Goal: Use online tool/utility

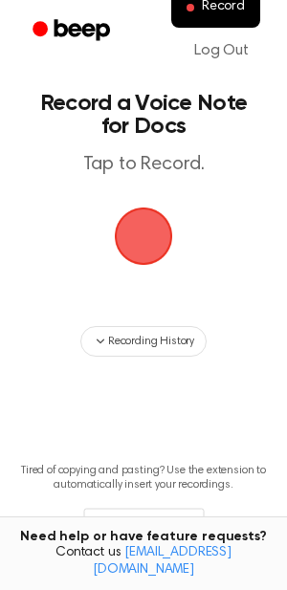
click at [152, 223] on span "button" at bounding box center [143, 236] width 78 height 78
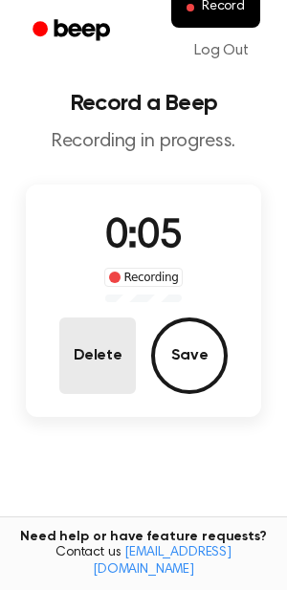
click at [101, 357] on button "Delete" at bounding box center [97, 355] width 76 height 76
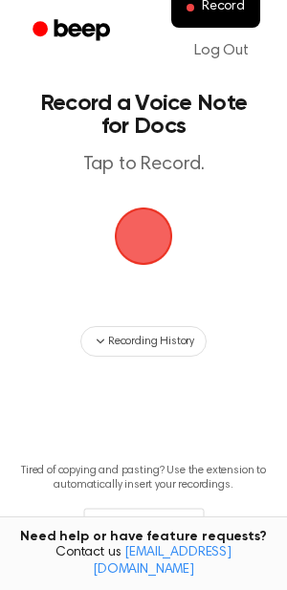
click at [143, 244] on span "button" at bounding box center [143, 236] width 71 height 71
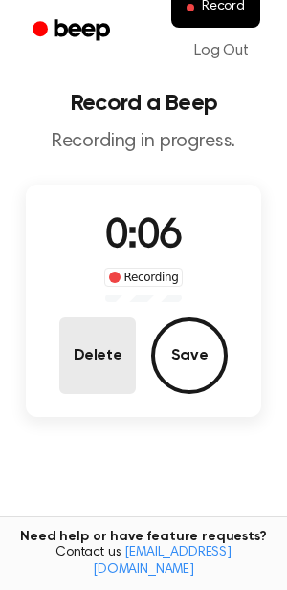
click at [99, 368] on button "Delete" at bounding box center [97, 355] width 76 height 76
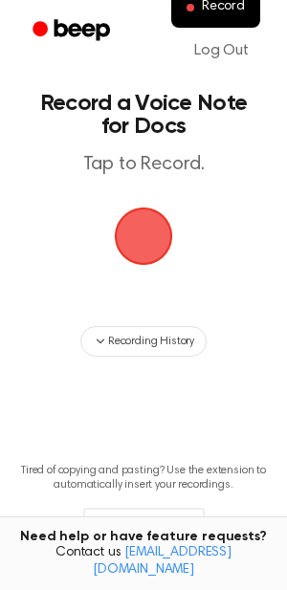
click at [147, 259] on span "button" at bounding box center [143, 236] width 106 height 106
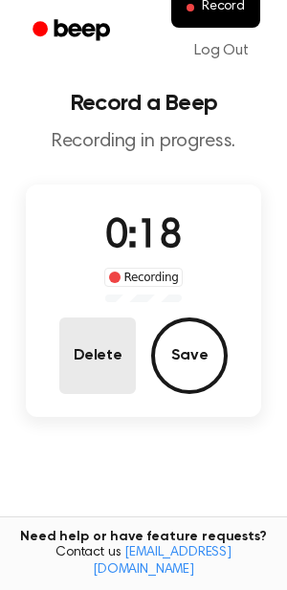
click at [111, 352] on button "Delete" at bounding box center [97, 355] width 76 height 76
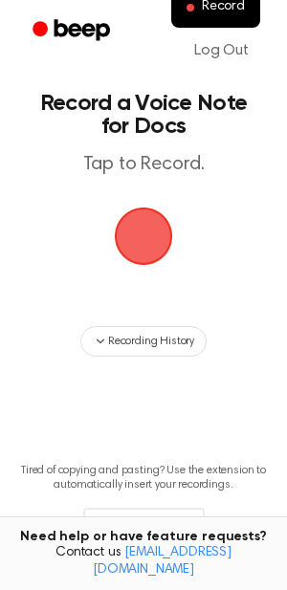
click at [118, 208] on div "button" at bounding box center [143, 235] width 57 height 57
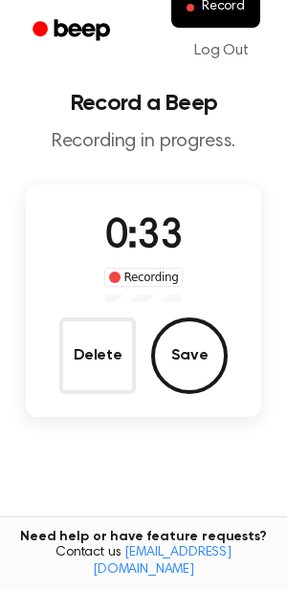
click at [98, 361] on button "Delete" at bounding box center [97, 355] width 76 height 76
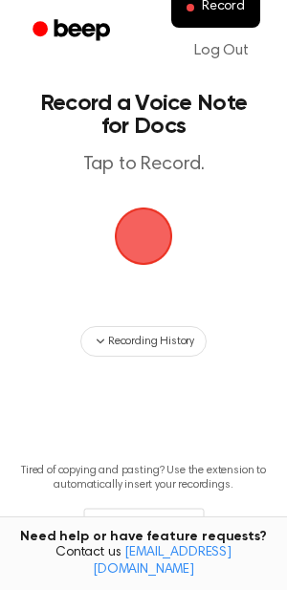
click at [128, 223] on span "button" at bounding box center [143, 236] width 89 height 89
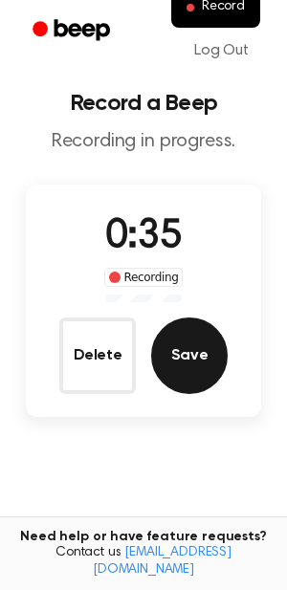
click at [194, 353] on button "Save" at bounding box center [189, 355] width 76 height 76
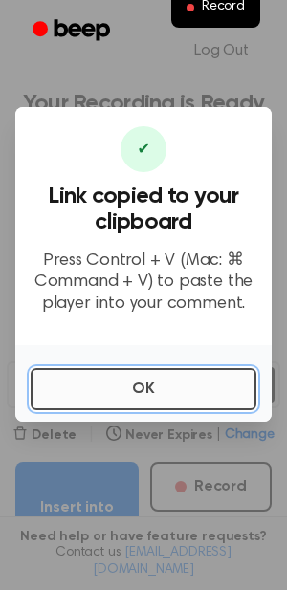
click at [173, 394] on button "OK" at bounding box center [144, 389] width 226 height 42
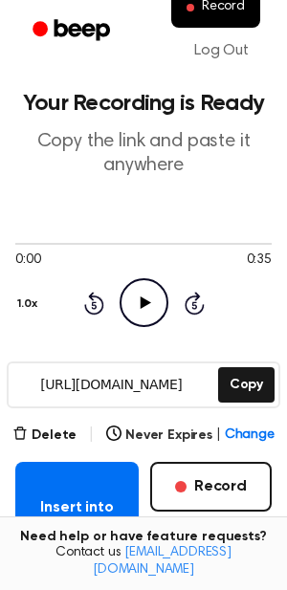
click at [147, 309] on icon "Play Audio" at bounding box center [143, 302] width 49 height 49
click at [147, 309] on icon "Pause Audio" at bounding box center [143, 302] width 49 height 49
click at [147, 309] on icon "Play Audio" at bounding box center [143, 302] width 49 height 49
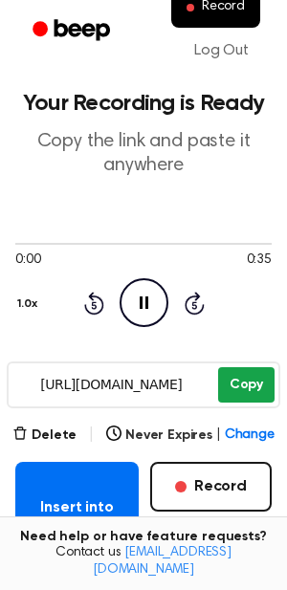
click at [231, 391] on button "Copy" at bounding box center [246, 384] width 56 height 35
